Goal: Task Accomplishment & Management: Use online tool/utility

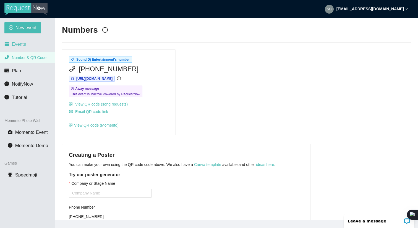
click at [18, 48] on li "Events" at bounding box center [27, 44] width 55 height 11
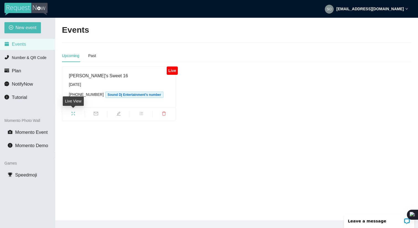
click at [74, 113] on icon "fullscreen" at bounding box center [73, 113] width 4 height 4
click at [118, 114] on icon "edit" at bounding box center [118, 113] width 4 height 4
type textarea "https://virtualdj.com/ask/DJ_Spinz"
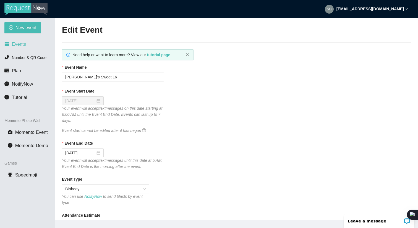
click at [17, 43] on span "Events" at bounding box center [19, 43] width 14 height 5
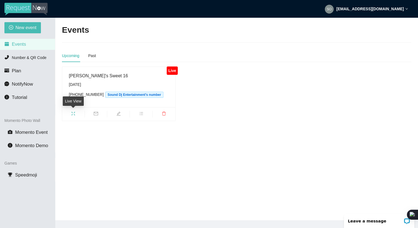
click at [74, 113] on icon "fullscreen" at bounding box center [73, 113] width 4 height 4
